Goal: Task Accomplishment & Management: Use online tool/utility

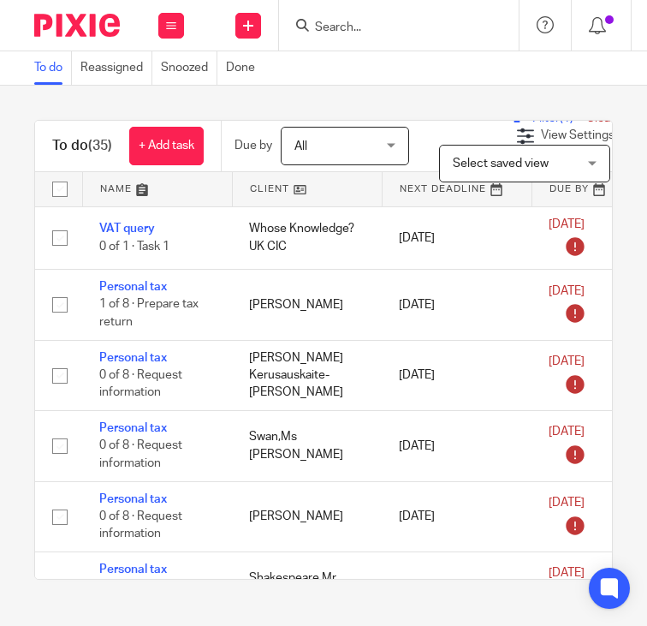
click at [311, 27] on div at bounding box center [395, 25] width 199 height 21
click at [320, 27] on input "Search" at bounding box center [390, 28] width 154 height 15
click at [330, 30] on input "Search" at bounding box center [390, 28] width 154 height 15
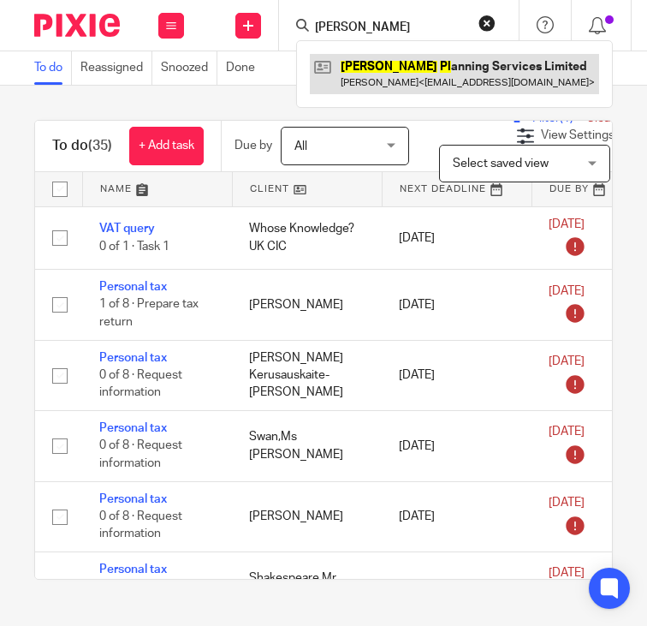
type input "vega pl"
click at [389, 70] on link at bounding box center [454, 73] width 289 height 39
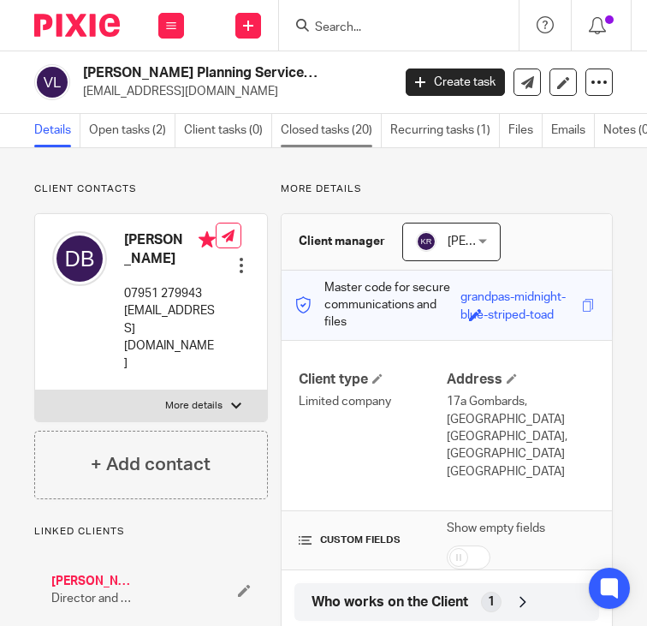
click at [305, 129] on link "Closed tasks (20)" at bounding box center [331, 130] width 101 height 33
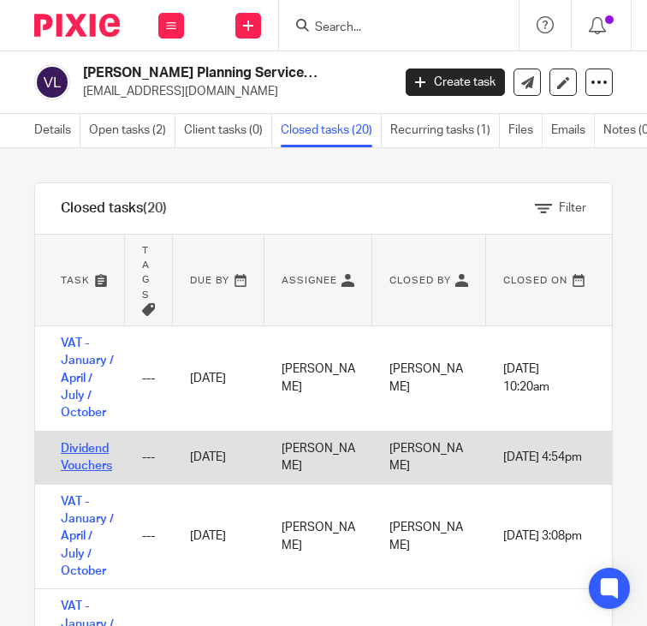
click at [93, 451] on link "Dividend Vouchers" at bounding box center [86, 456] width 51 height 29
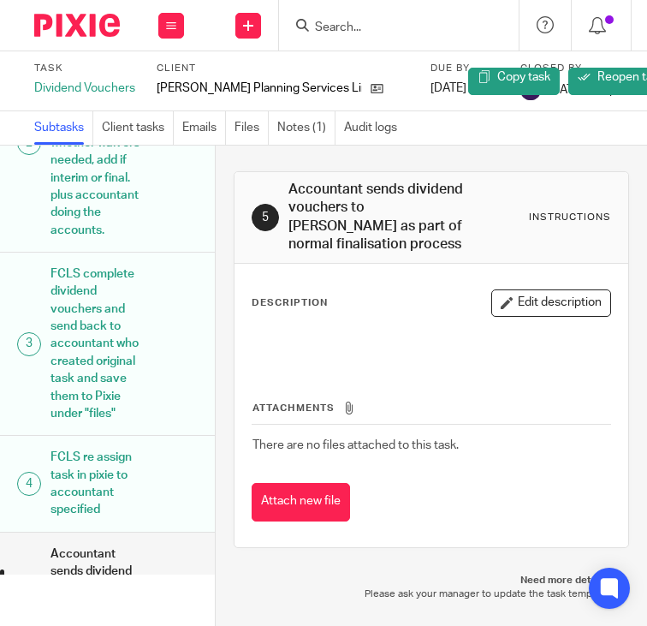
scroll to position [195, 0]
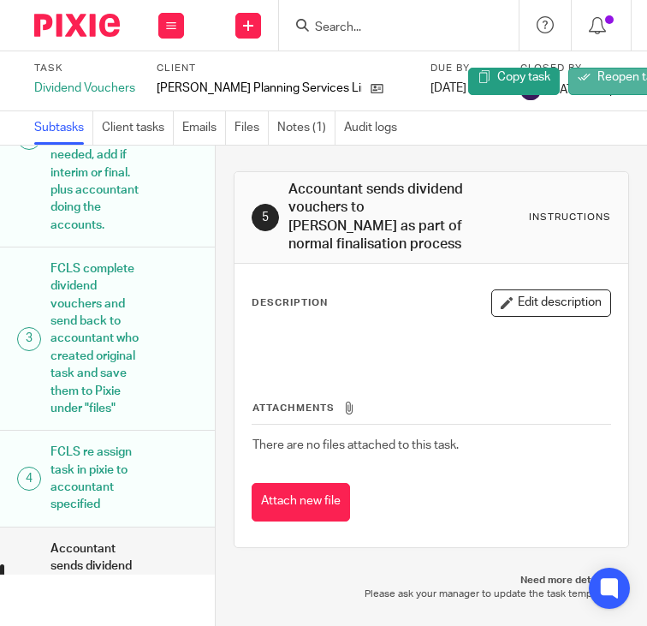
click at [581, 68] on link "Reopen task" at bounding box center [620, 81] width 105 height 27
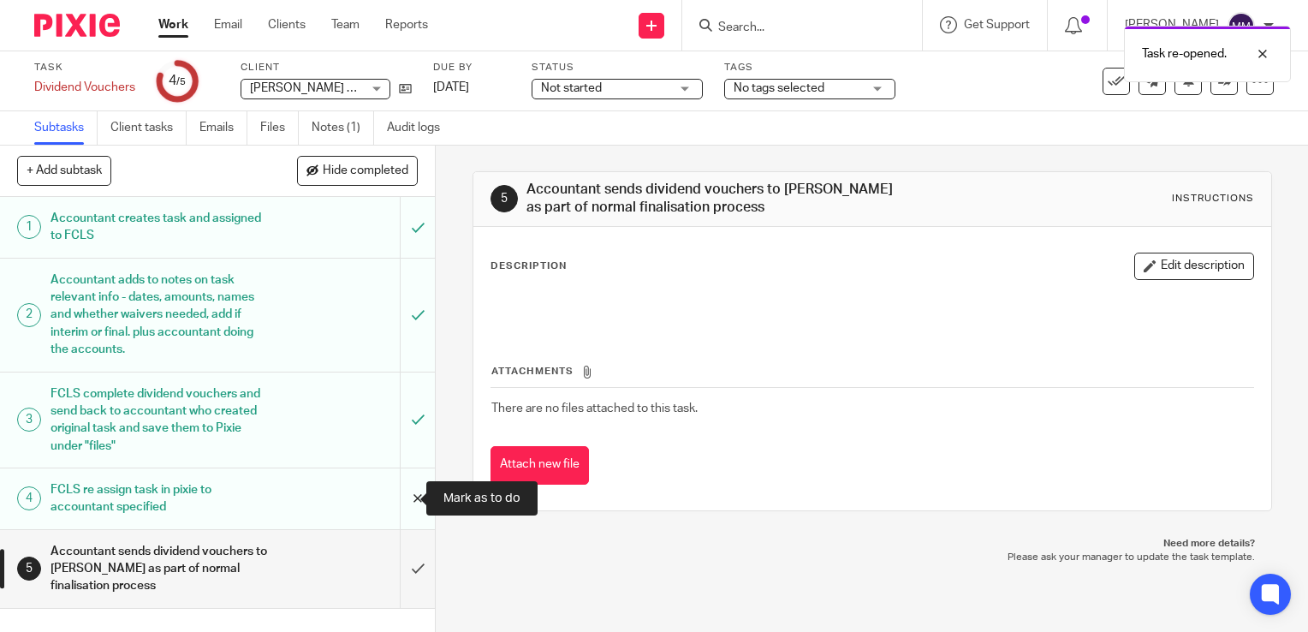
click at [387, 495] on input "submit" at bounding box center [217, 498] width 435 height 61
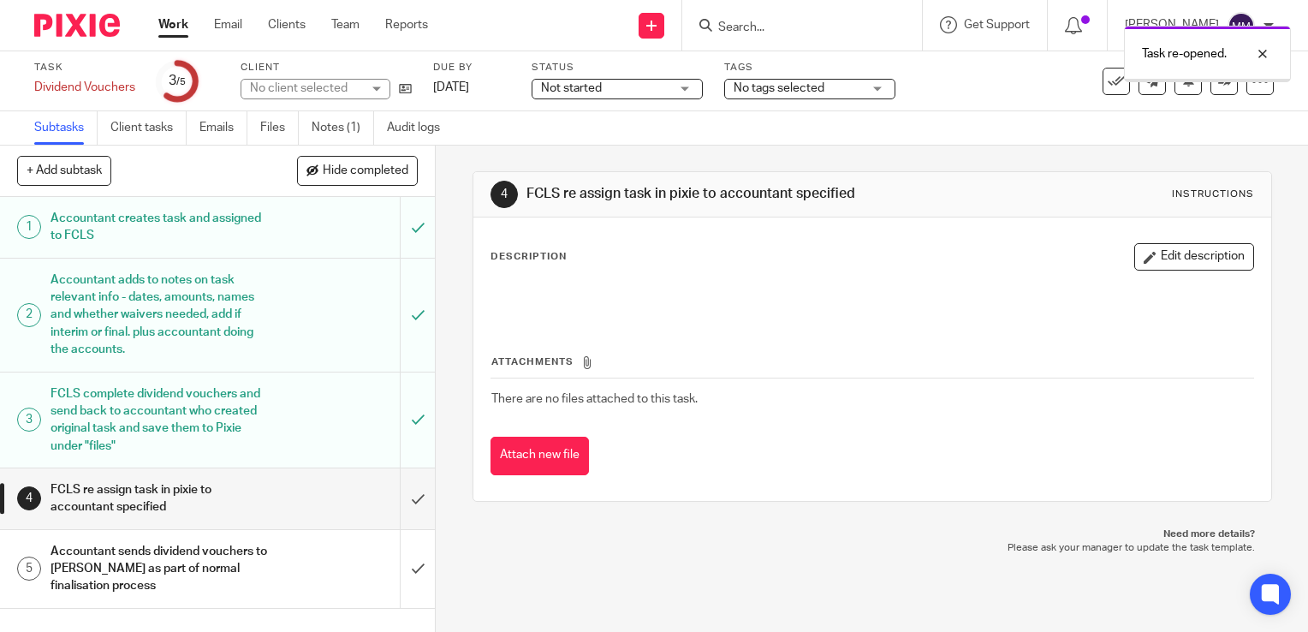
click at [405, 409] on input "submit" at bounding box center [217, 419] width 435 height 95
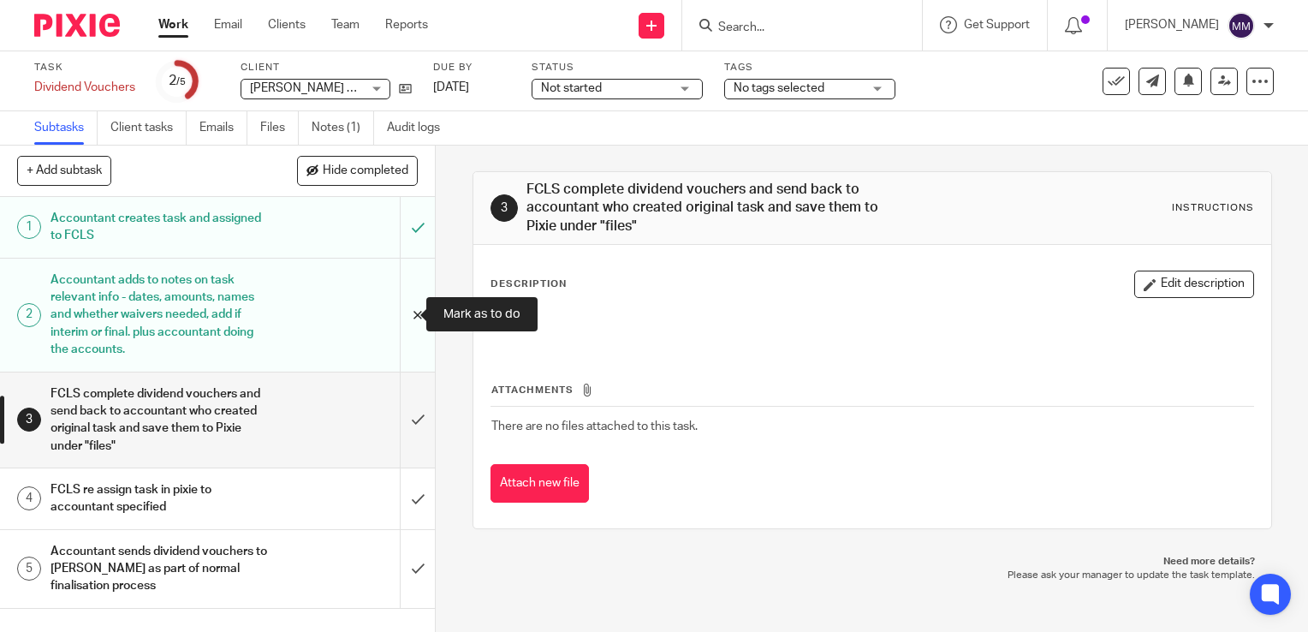
click at [409, 328] on input "submit" at bounding box center [217, 314] width 435 height 113
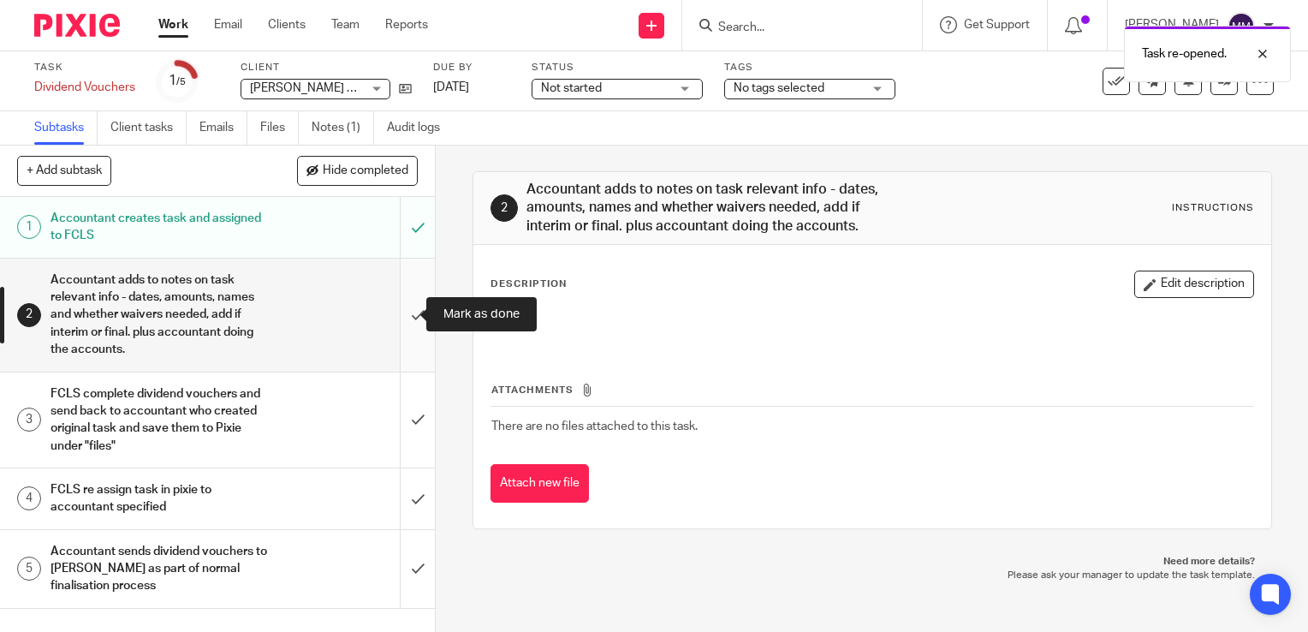
click at [389, 294] on input "submit" at bounding box center [217, 314] width 435 height 113
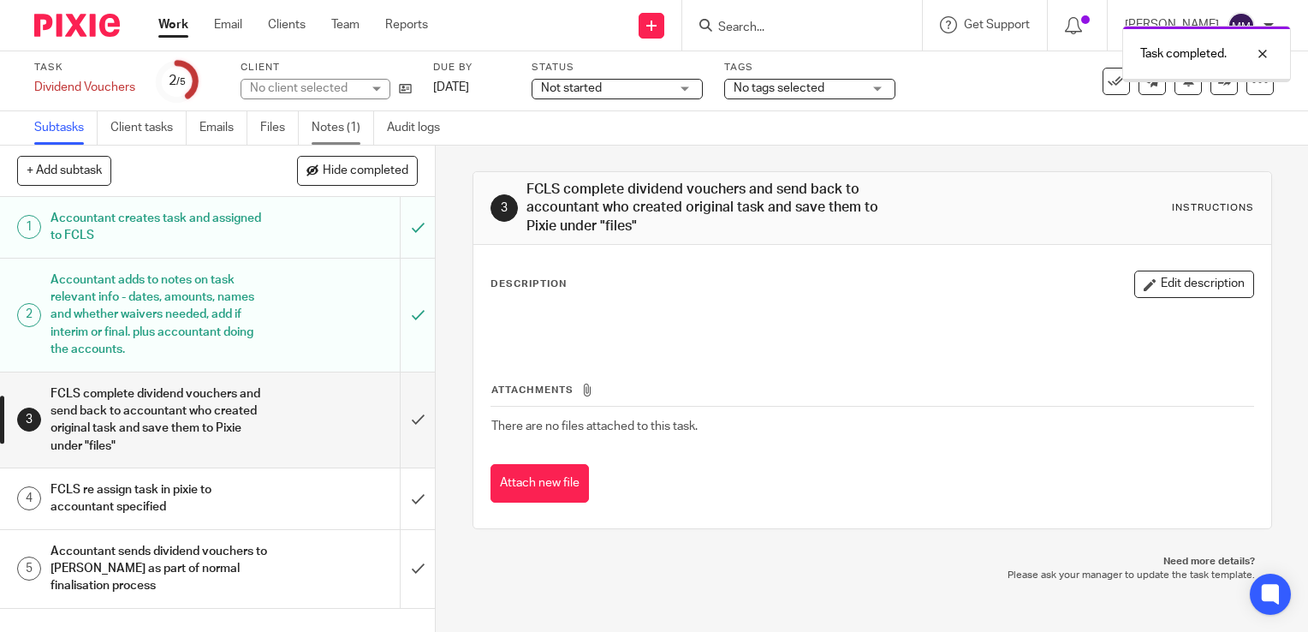
click at [346, 132] on link "Notes (1)" at bounding box center [343, 127] width 62 height 33
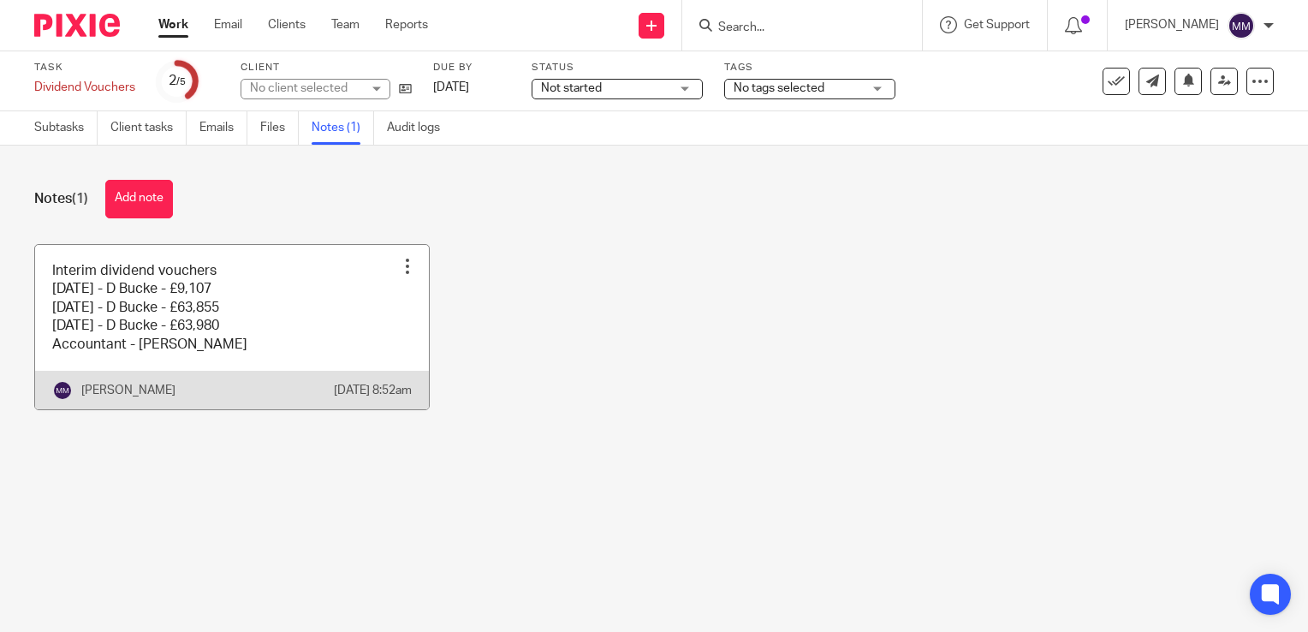
click at [324, 343] on link at bounding box center [232, 327] width 394 height 164
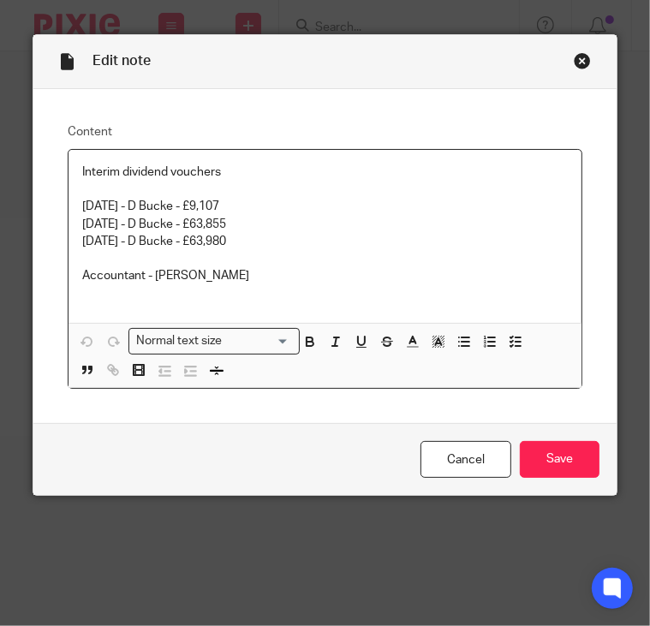
click at [232, 223] on p "31.03.25 - D Bucke - £63,855" at bounding box center [324, 224] width 485 height 17
click at [561, 460] on input "Save" at bounding box center [560, 459] width 80 height 37
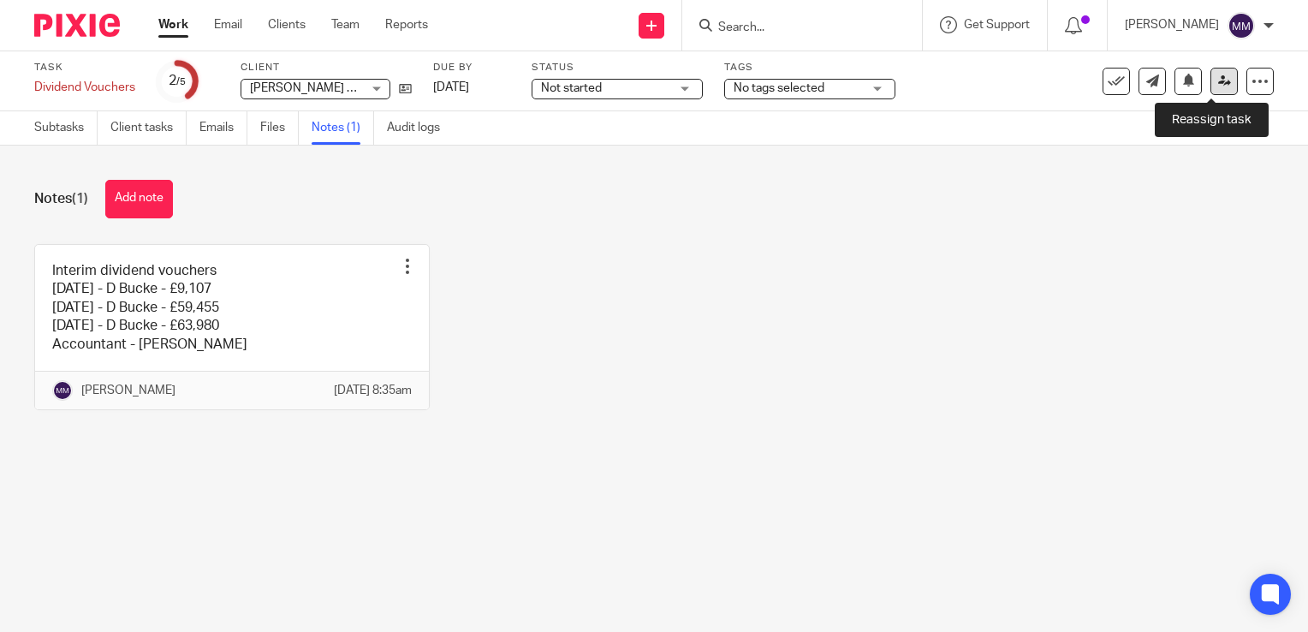
click at [649, 84] on link at bounding box center [1223, 81] width 27 height 27
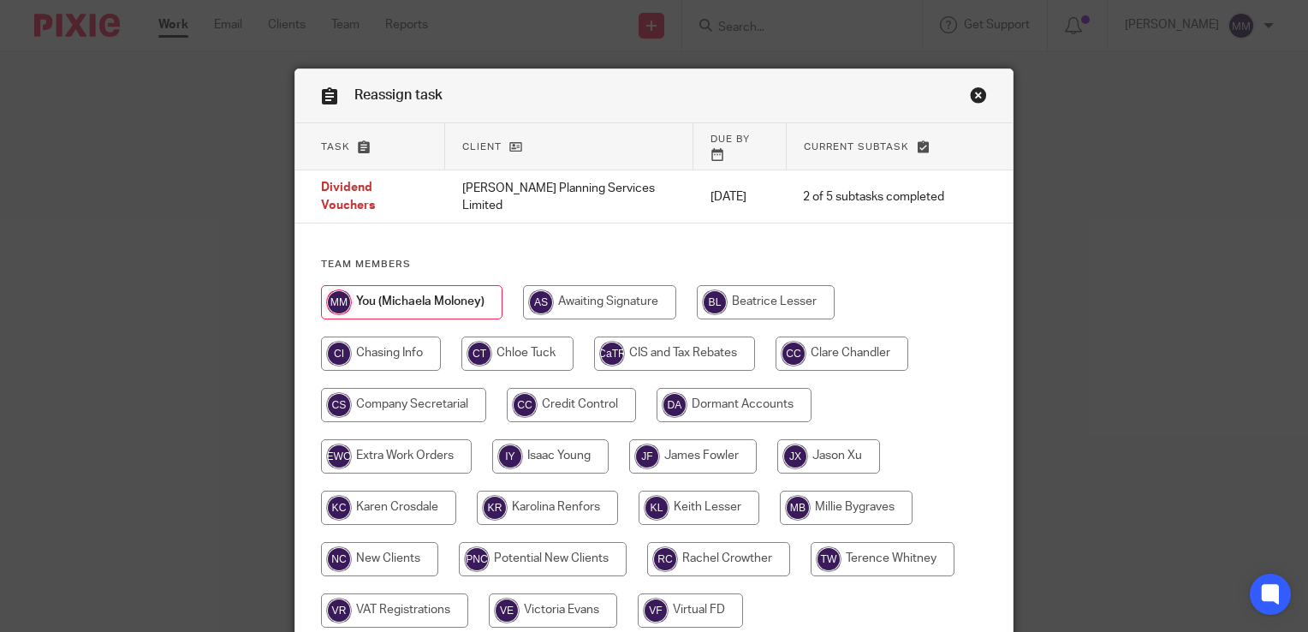
click at [435, 388] on input "radio" at bounding box center [403, 405] width 165 height 34
radio input "true"
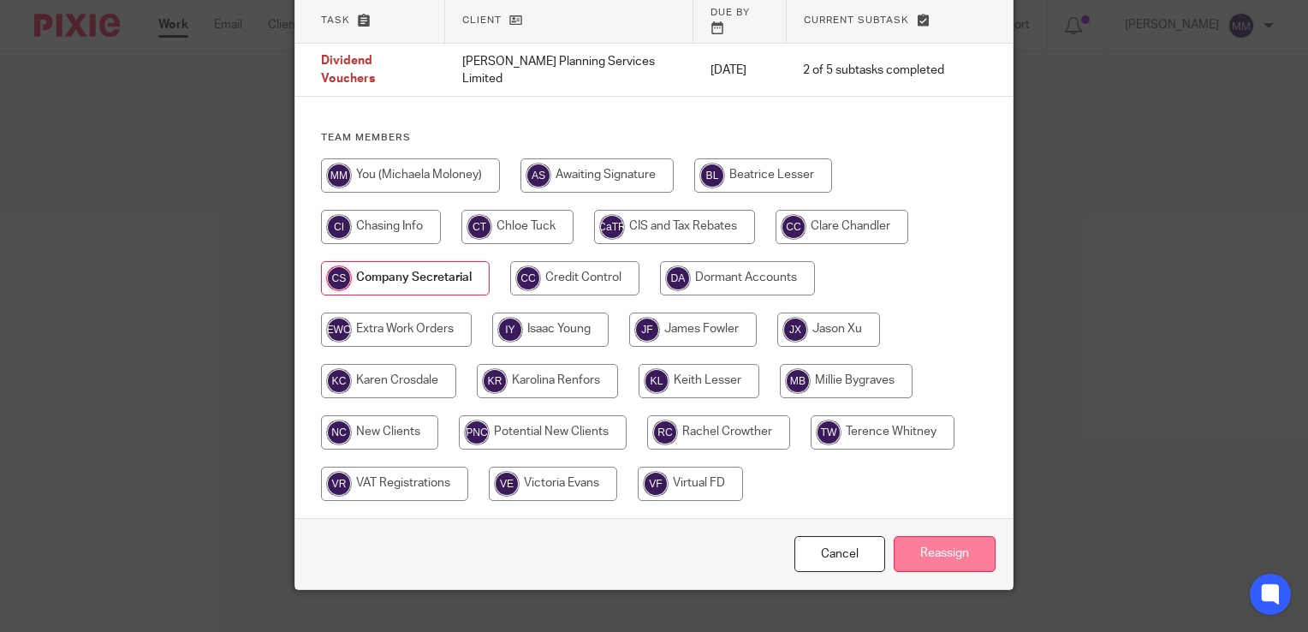
click at [933, 536] on input "Reassign" at bounding box center [945, 554] width 102 height 37
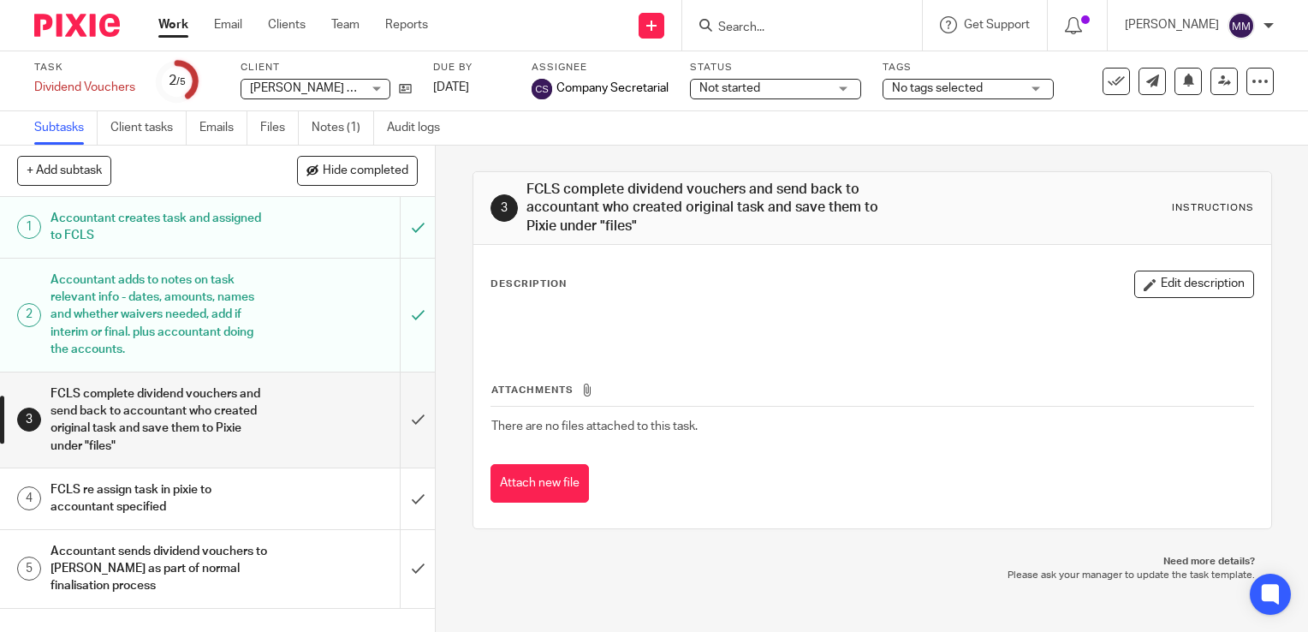
click at [103, 35] on img at bounding box center [77, 25] width 86 height 23
